Goal: Check status: Check status

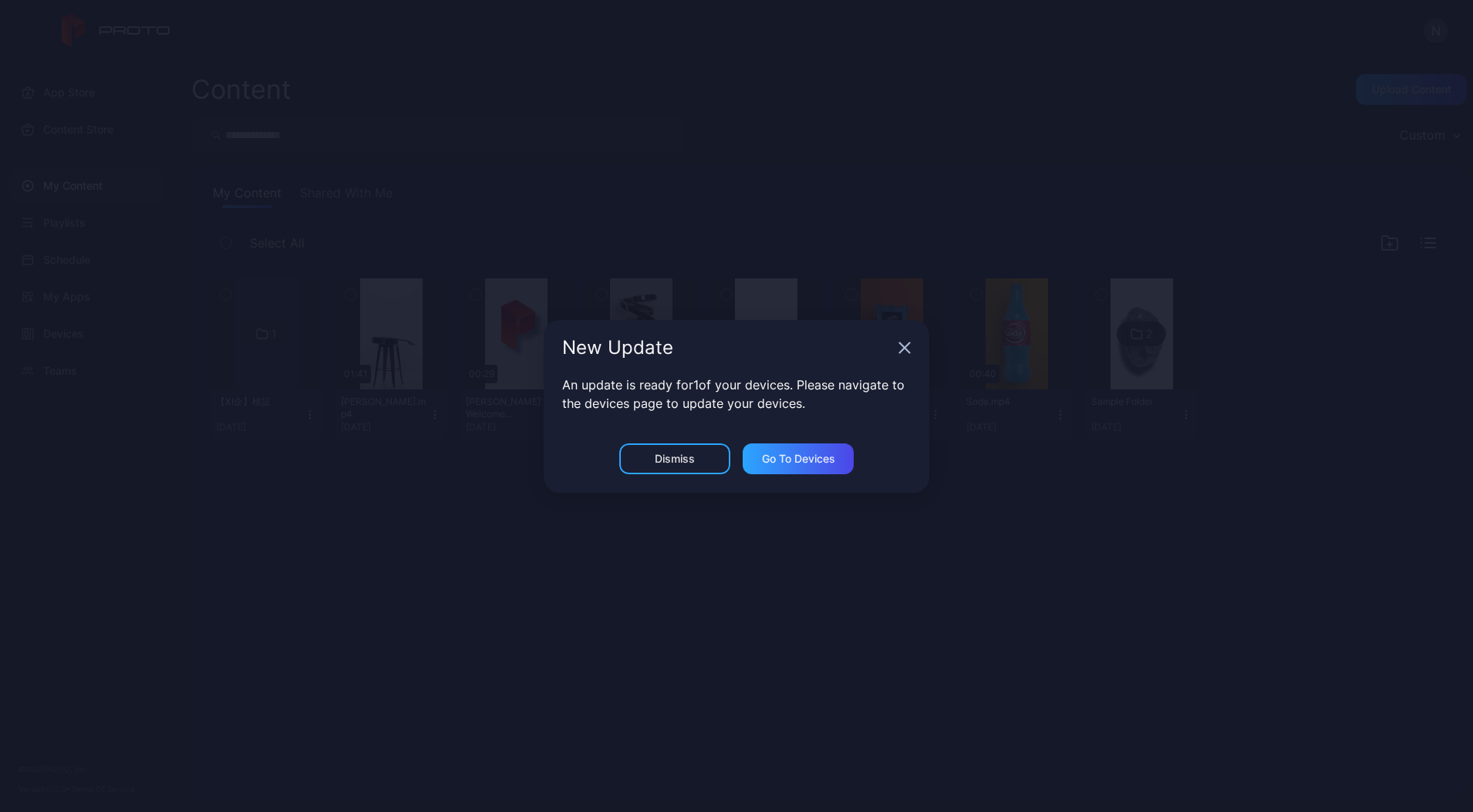
click at [901, 355] on div "New Update" at bounding box center [736, 348] width 386 height 56
click at [903, 353] on div "New Update" at bounding box center [736, 348] width 386 height 56
click at [903, 348] on icon "button" at bounding box center [904, 347] width 10 height 10
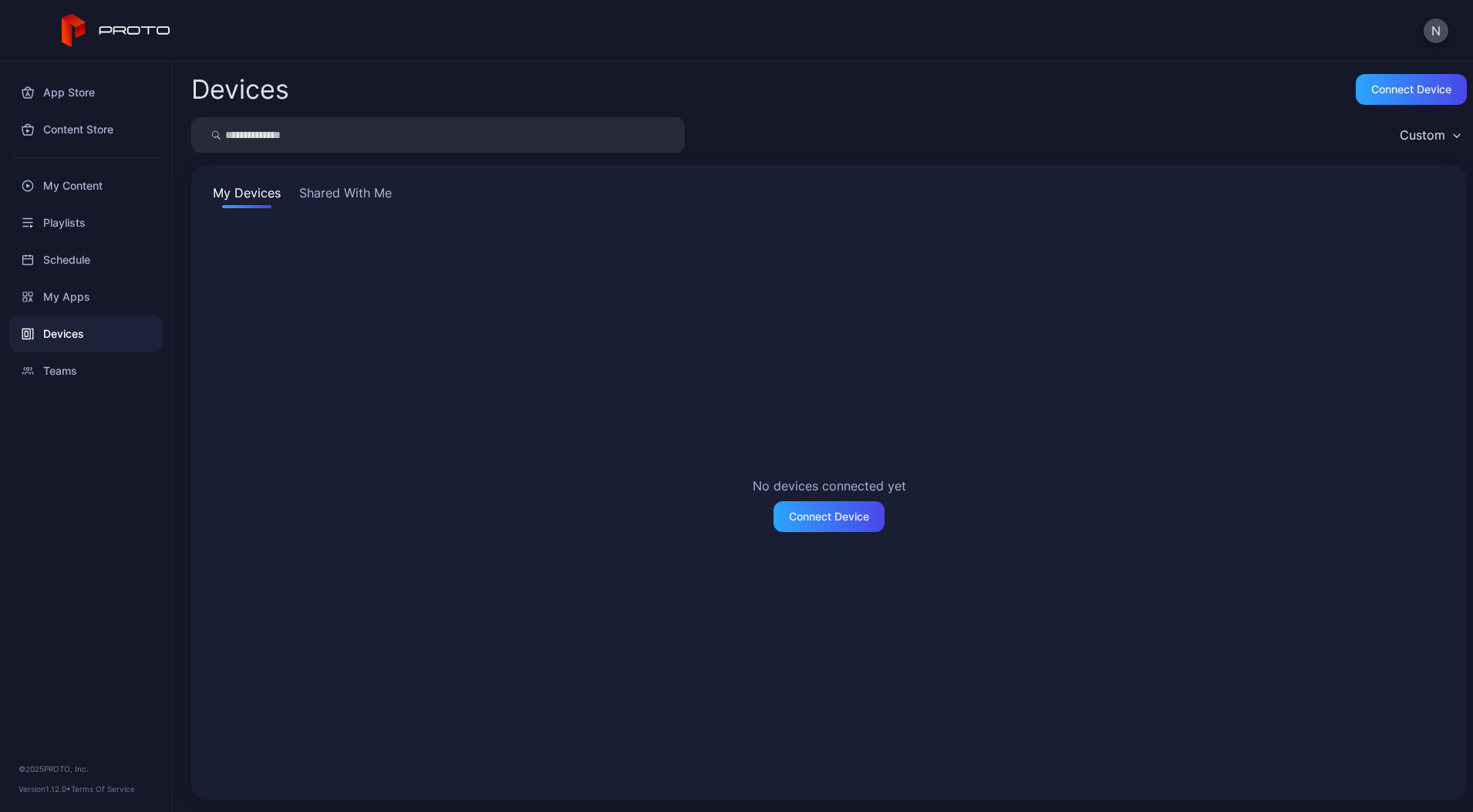
click at [349, 196] on button "Shared With Me" at bounding box center [346, 196] width 99 height 24
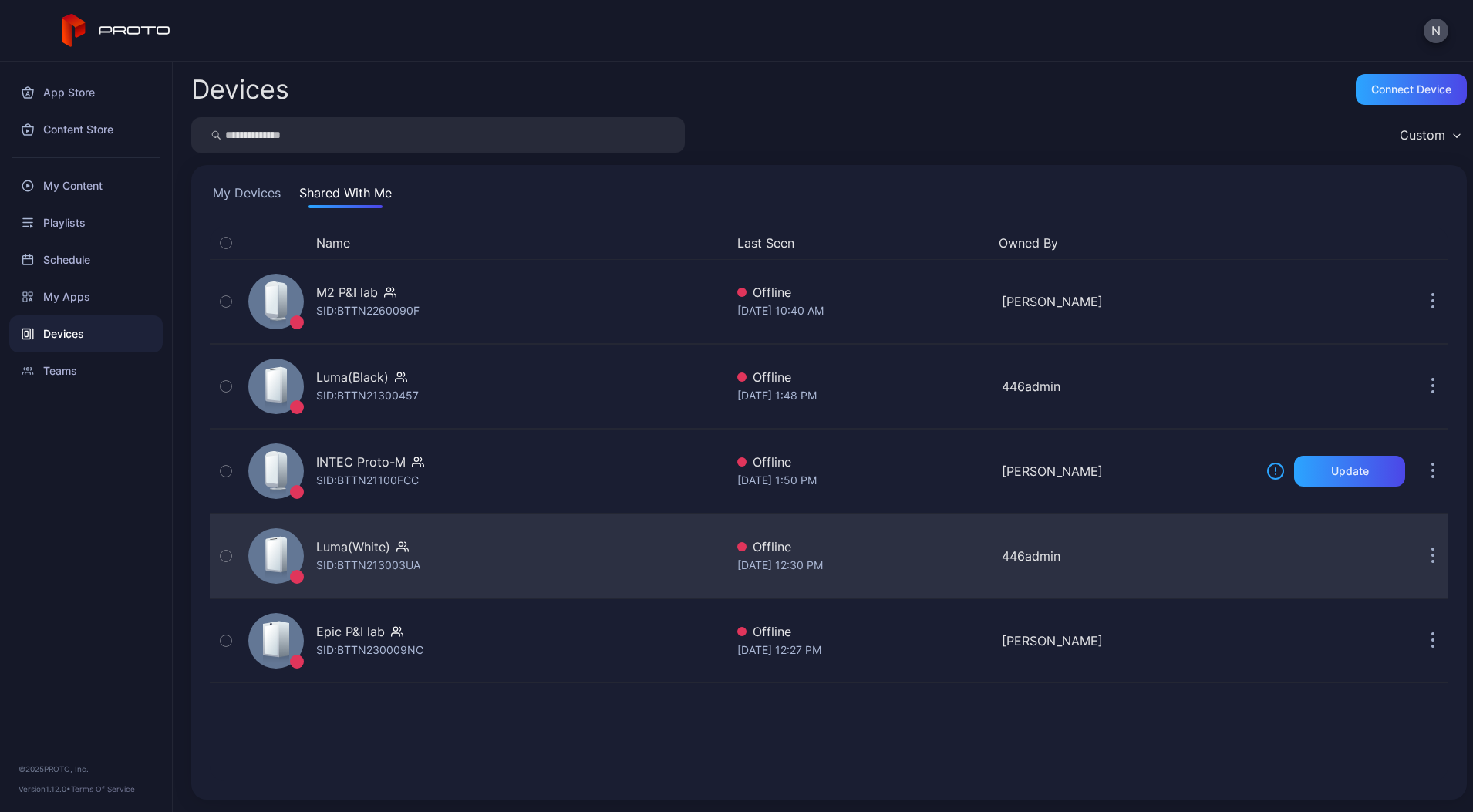
click at [382, 566] on div "SID: BTTN213003UA" at bounding box center [368, 565] width 104 height 19
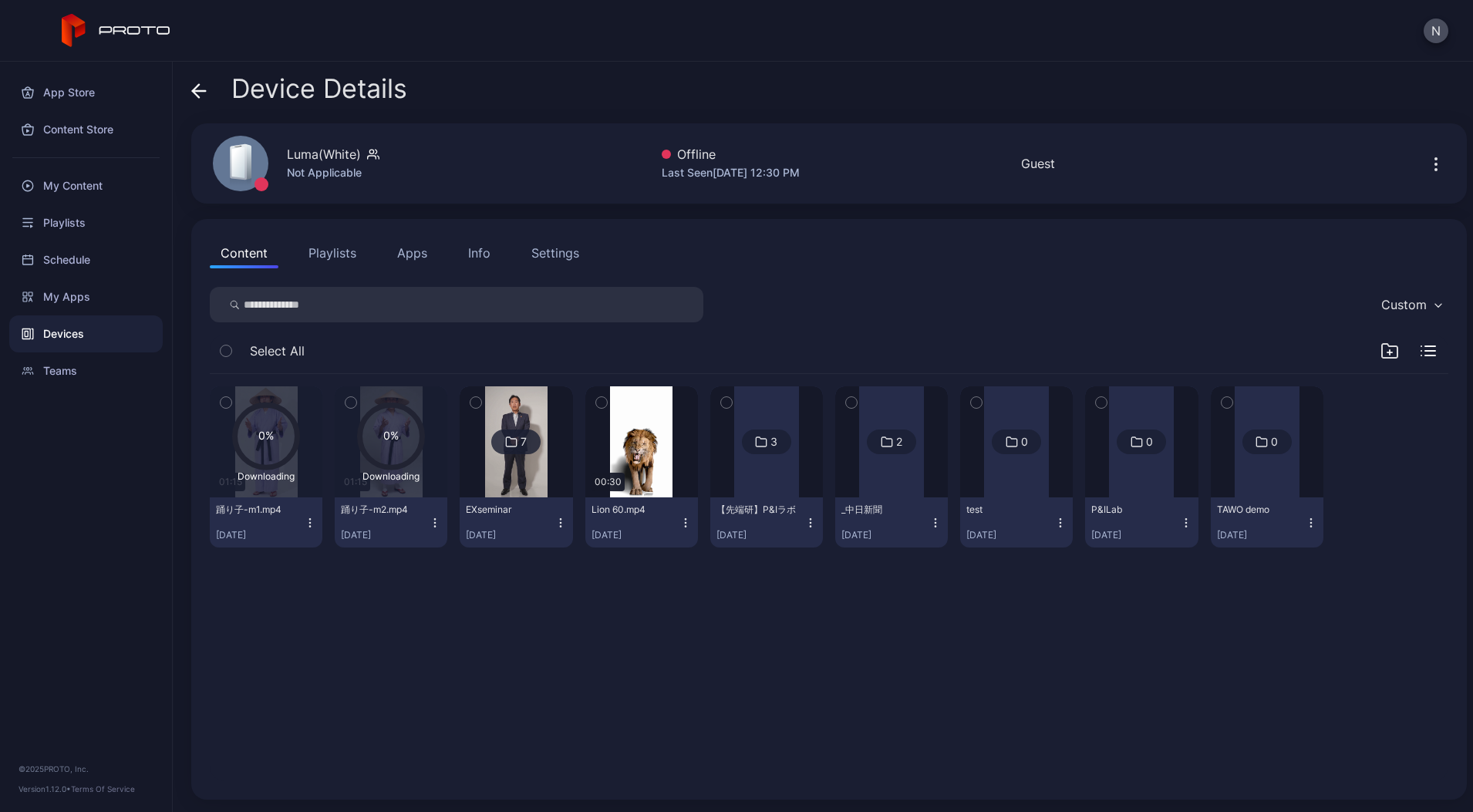
click at [316, 526] on icon "button" at bounding box center [310, 523] width 13 height 13
click at [444, 643] on div "0% Downloading 01:15 踊り子-m1.mp4 [DATE] 0% Downloading 01:15 踊り子-m2.mp4 [DATE] 7…" at bounding box center [828, 577] width 1263 height 432
